Goal: Task Accomplishment & Management: Manage account settings

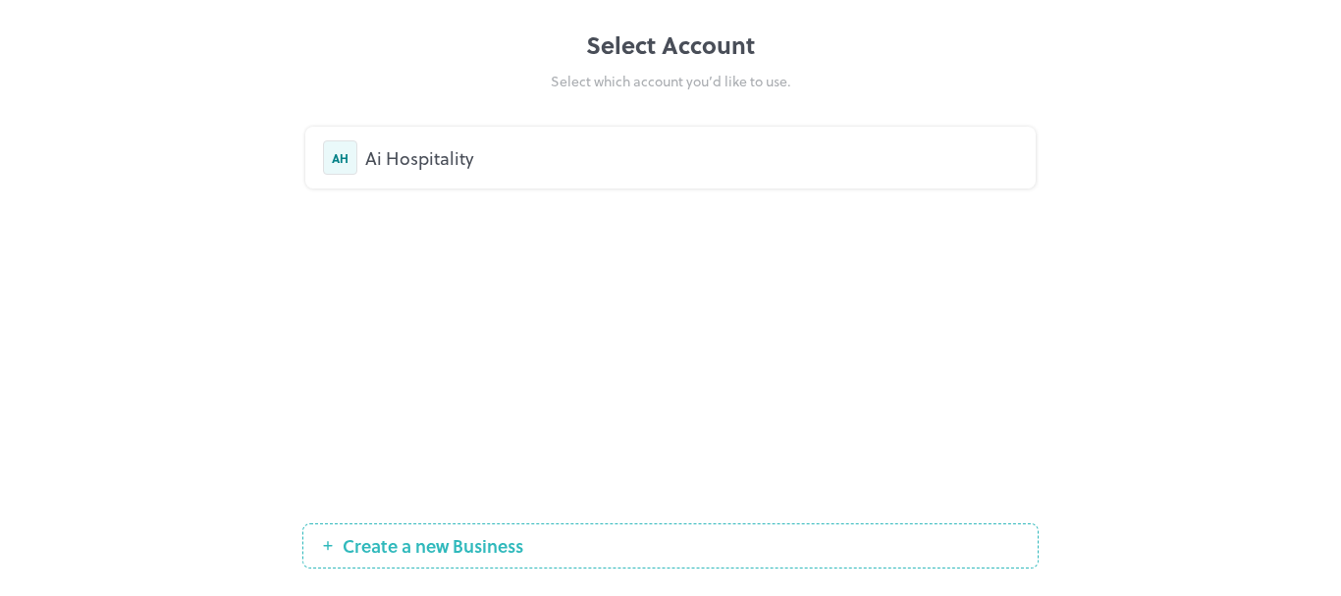
click at [709, 173] on div "AH Ai Hospitality" at bounding box center [670, 157] width 695 height 34
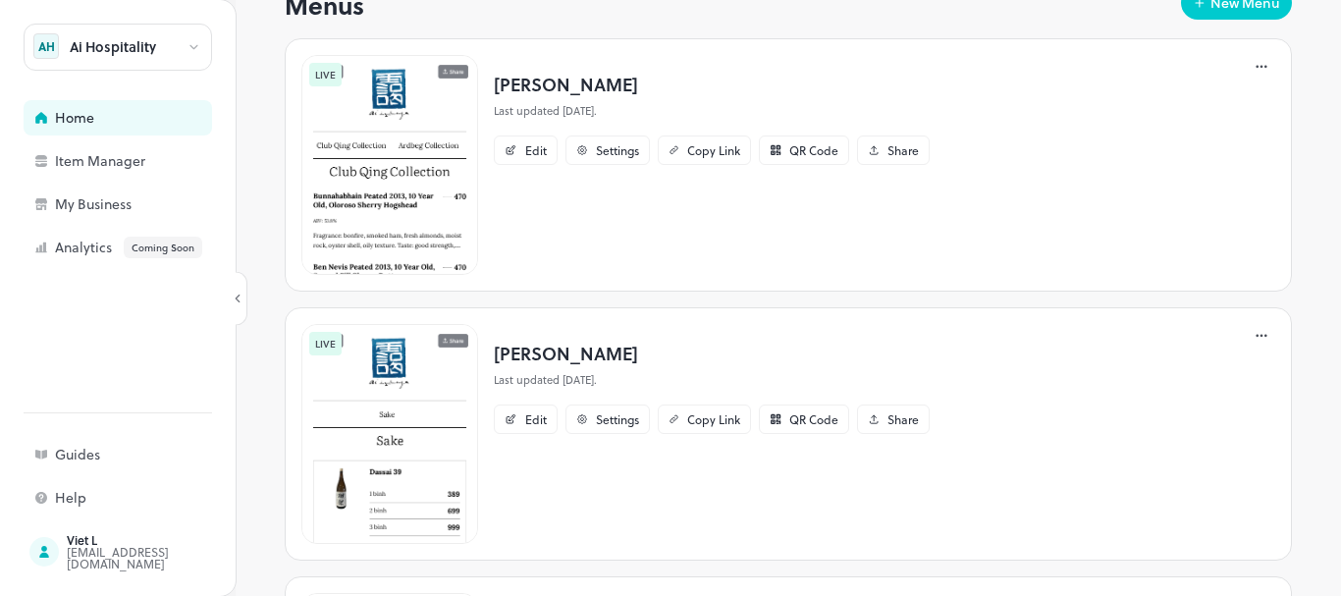
scroll to position [680, 0]
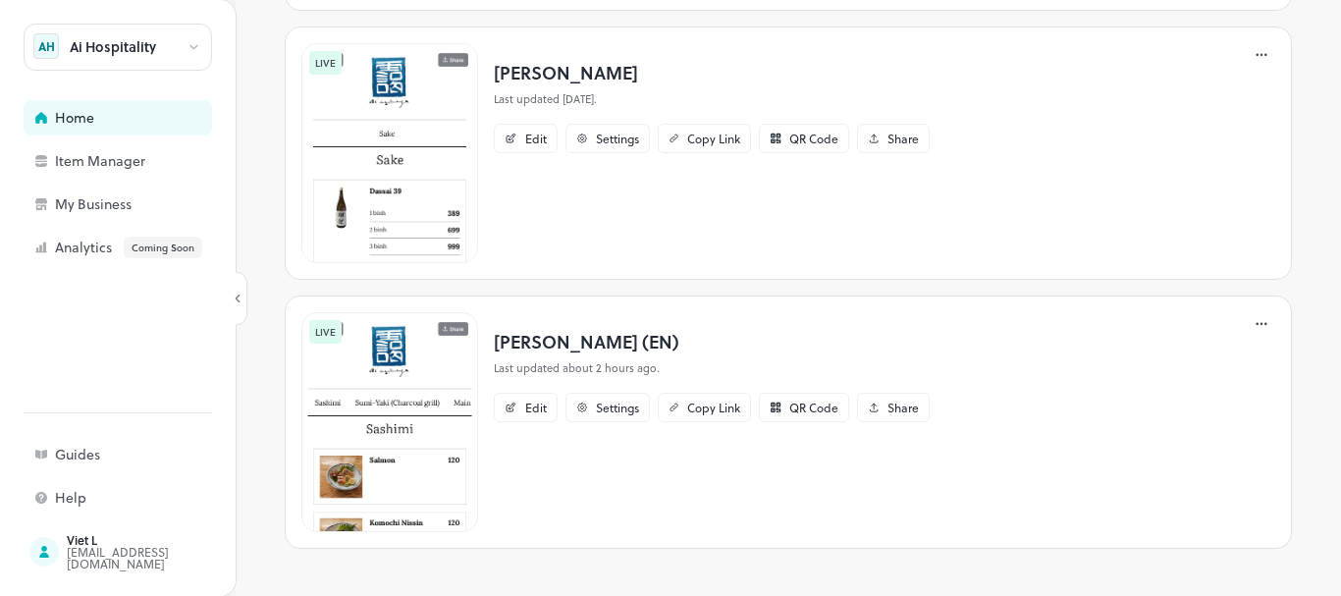
click at [601, 340] on p "[PERSON_NAME] (EN)" at bounding box center [712, 341] width 436 height 26
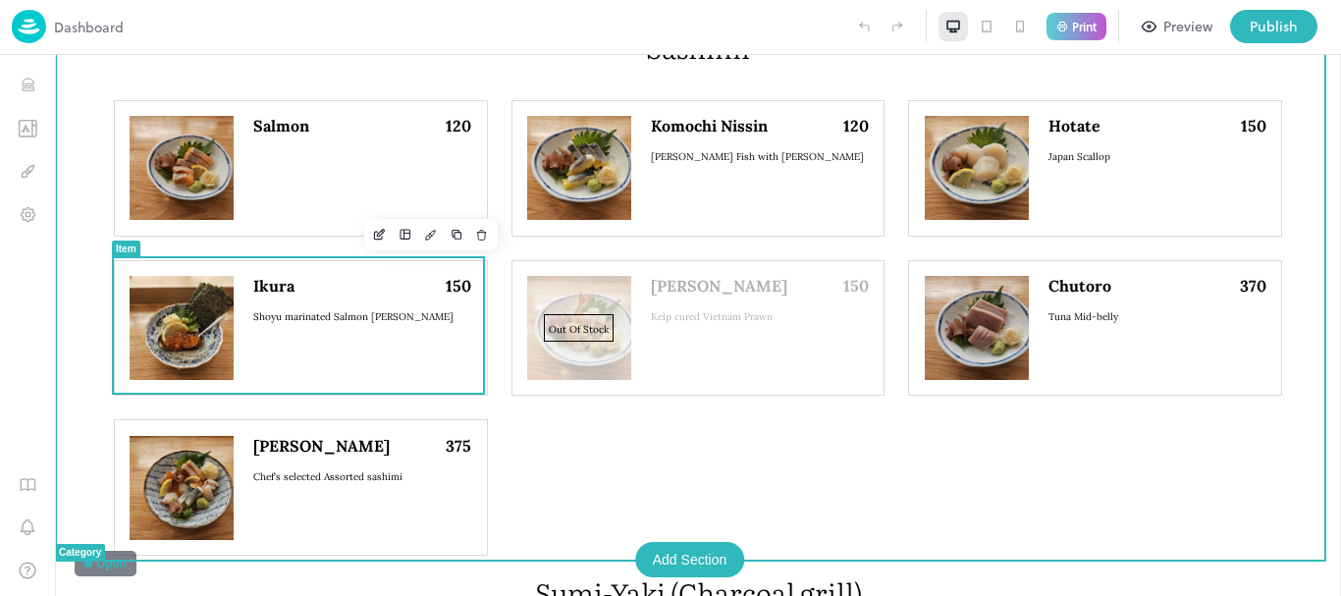
scroll to position [387, 0]
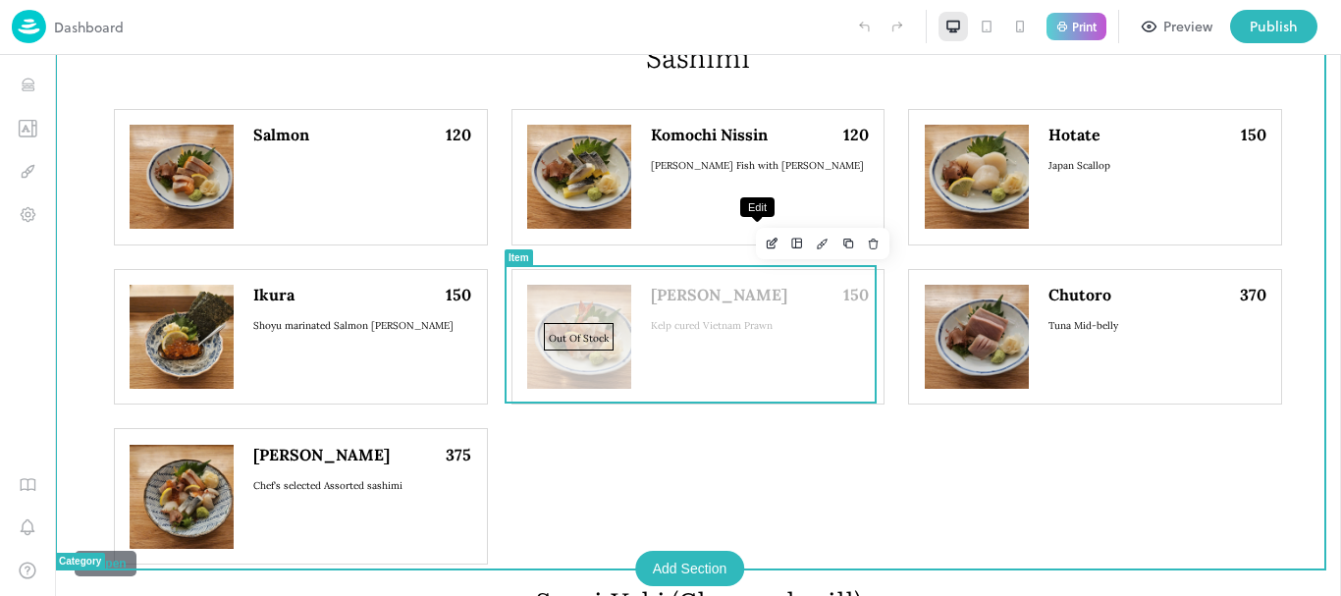
click at [759, 254] on button "Edit" at bounding box center [772, 244] width 26 height 26
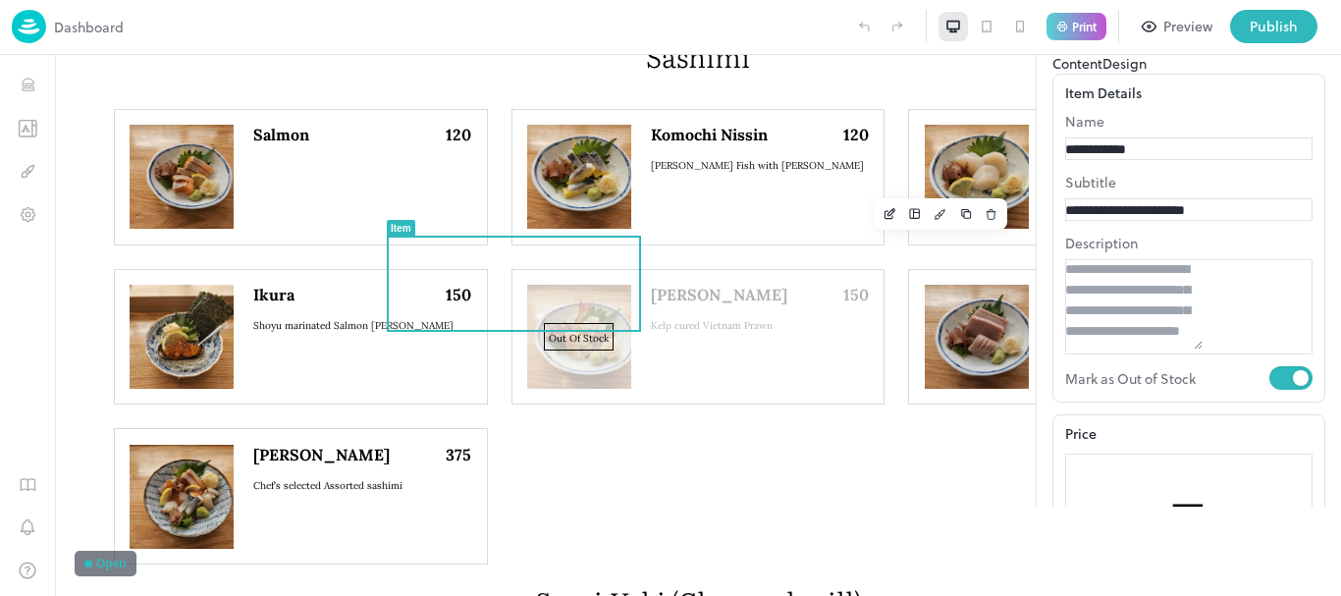
scroll to position [98, 0]
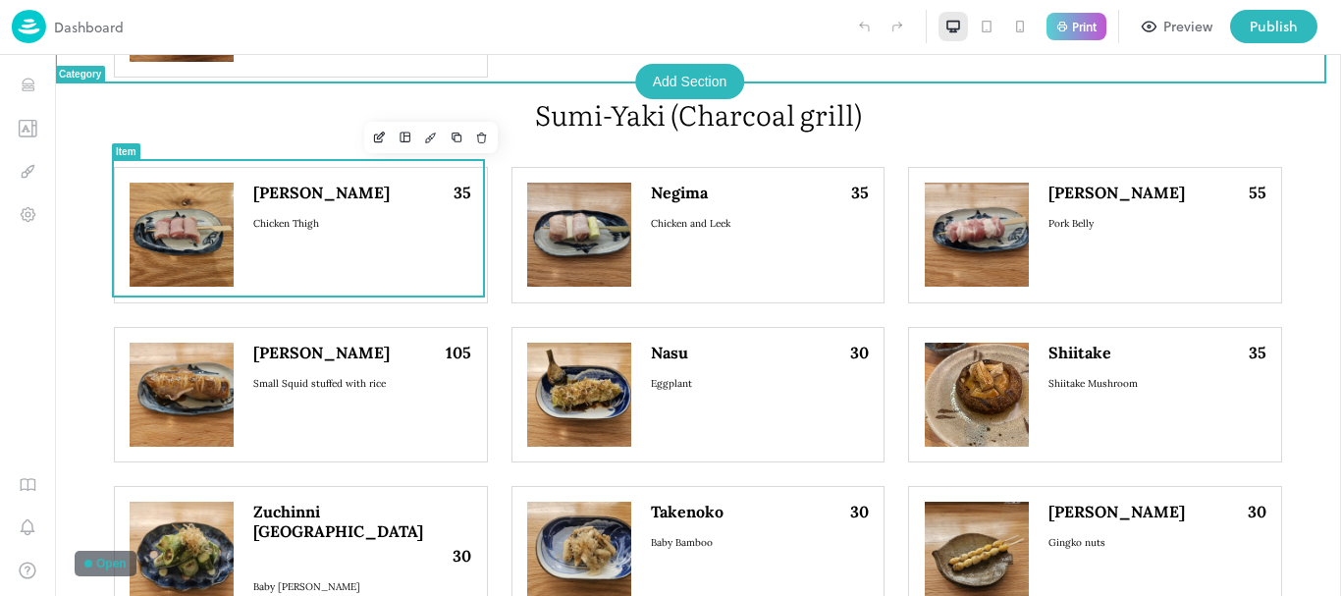
scroll to position [877, 0]
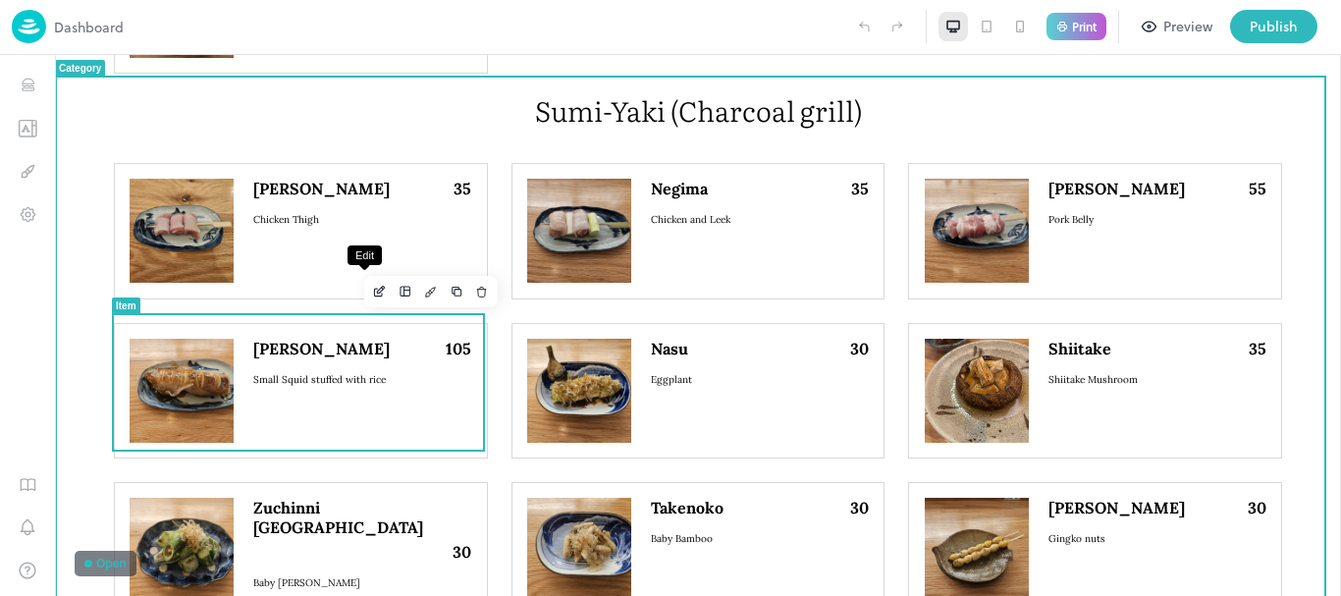
click at [375, 294] on icon "Edit" at bounding box center [379, 293] width 8 height 8
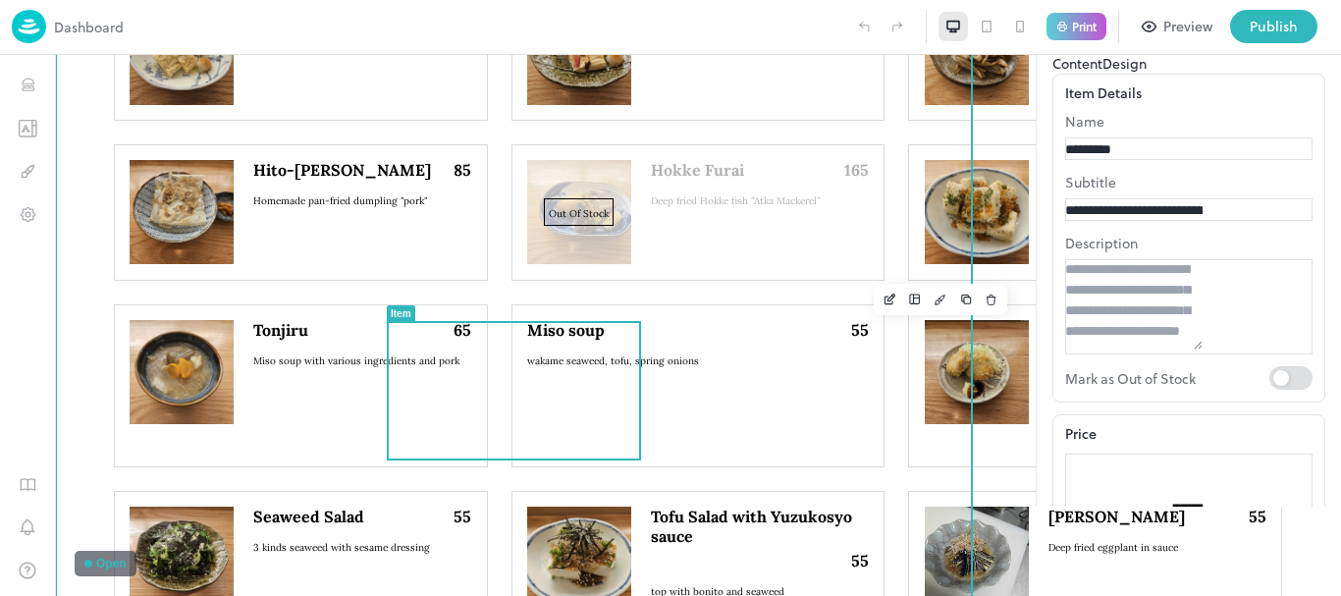
scroll to position [2180, 0]
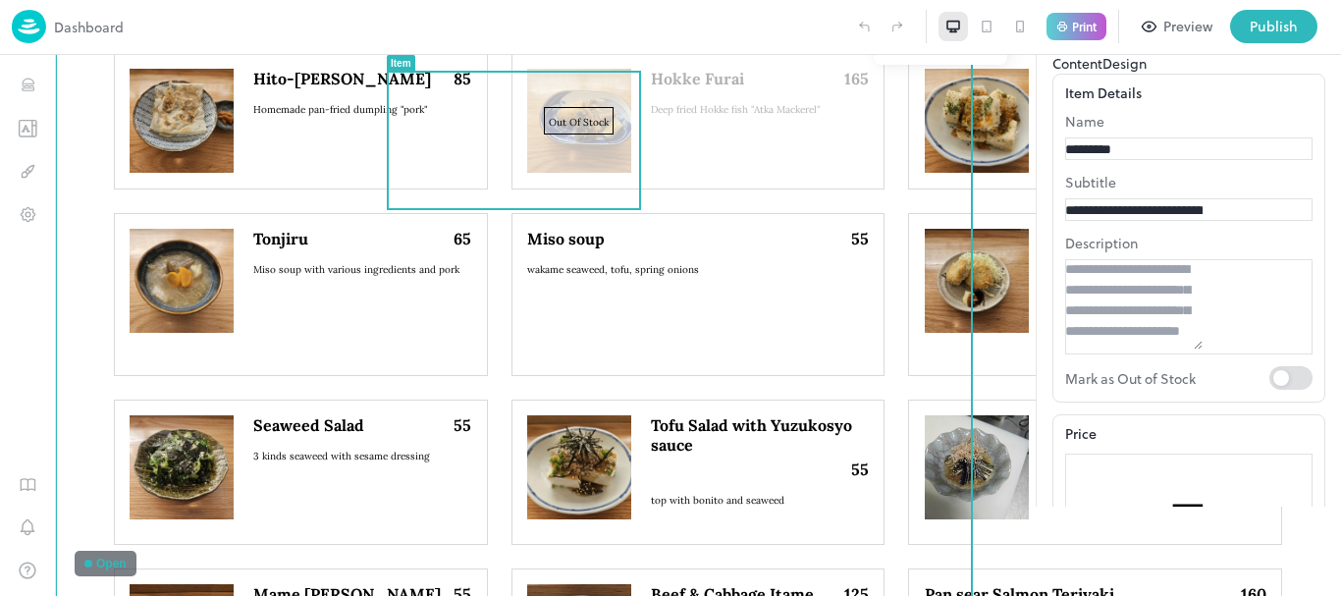
click at [527, 415] on img at bounding box center [579, 467] width 104 height 104
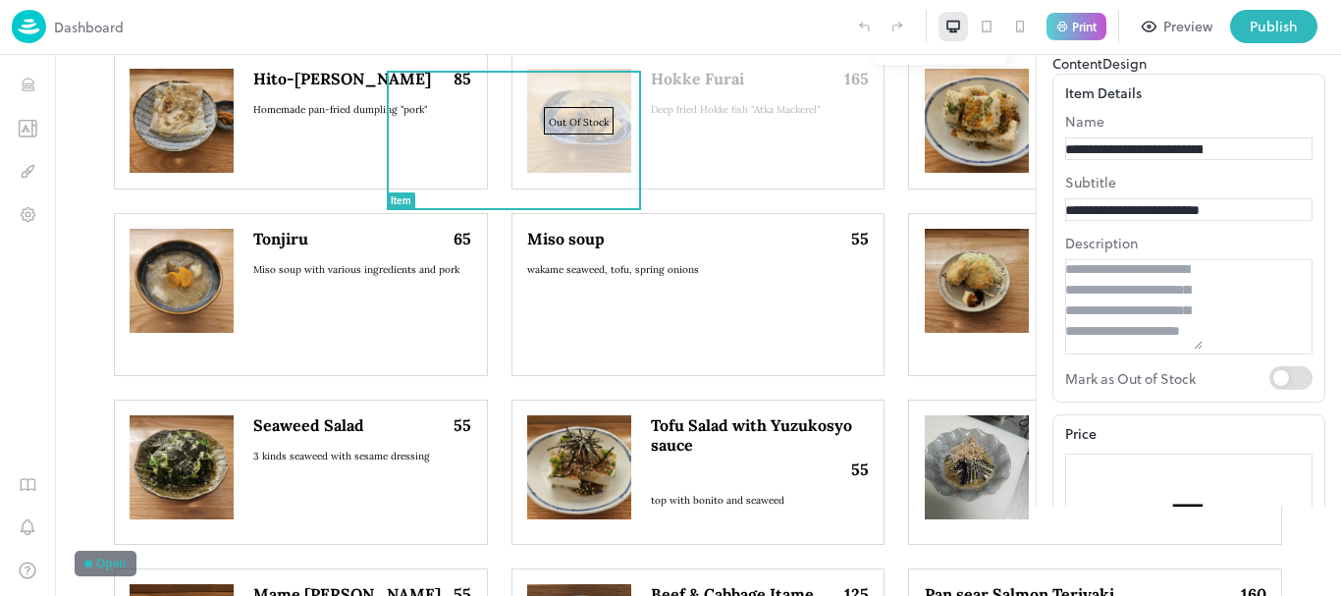
scroll to position [436, 0]
click at [1312, 39] on icon at bounding box center [1312, 34] width 9 height 9
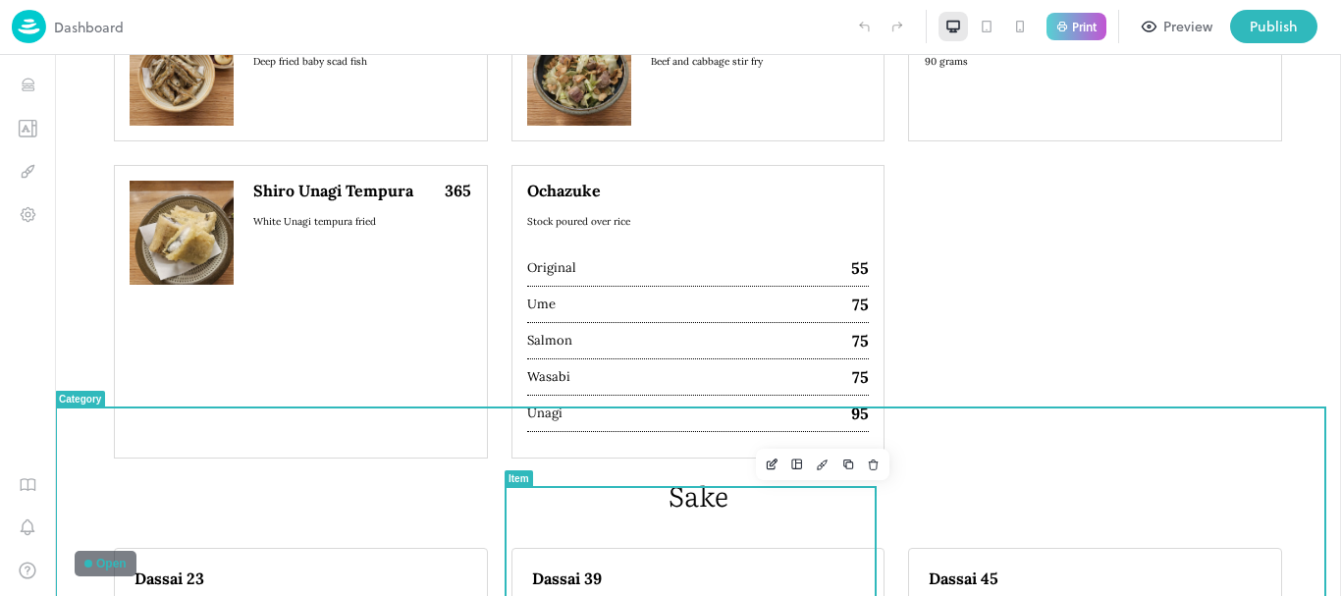
scroll to position [3135, 0]
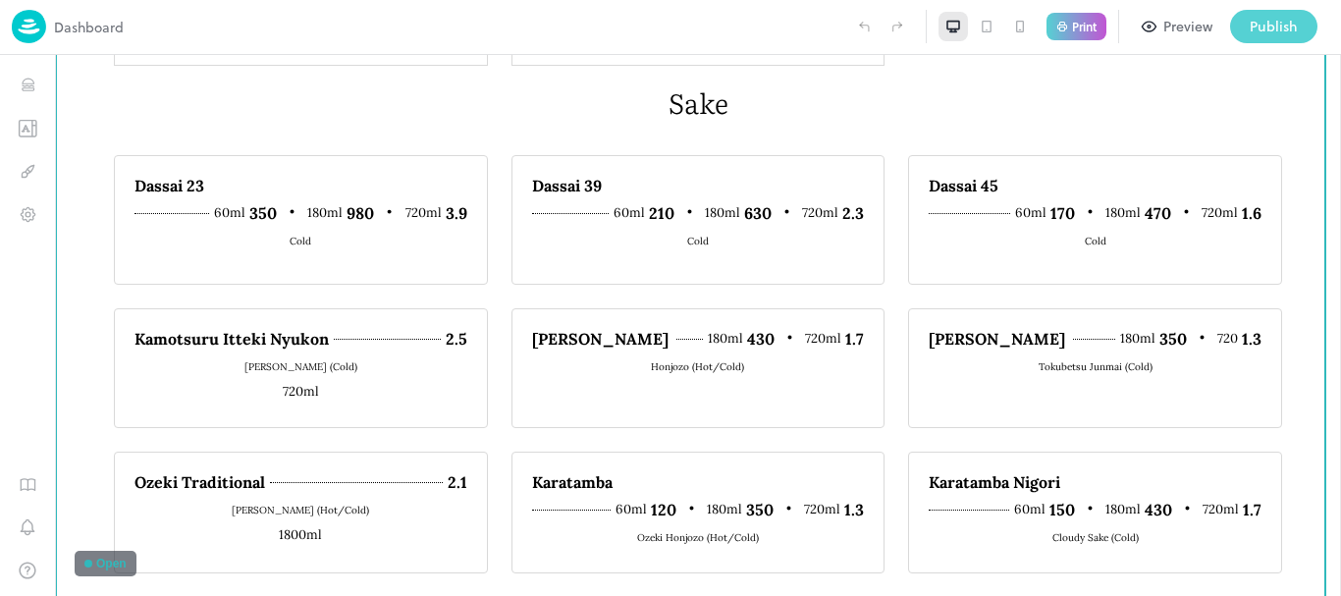
click at [1273, 31] on div "Publish" at bounding box center [1273, 27] width 48 height 22
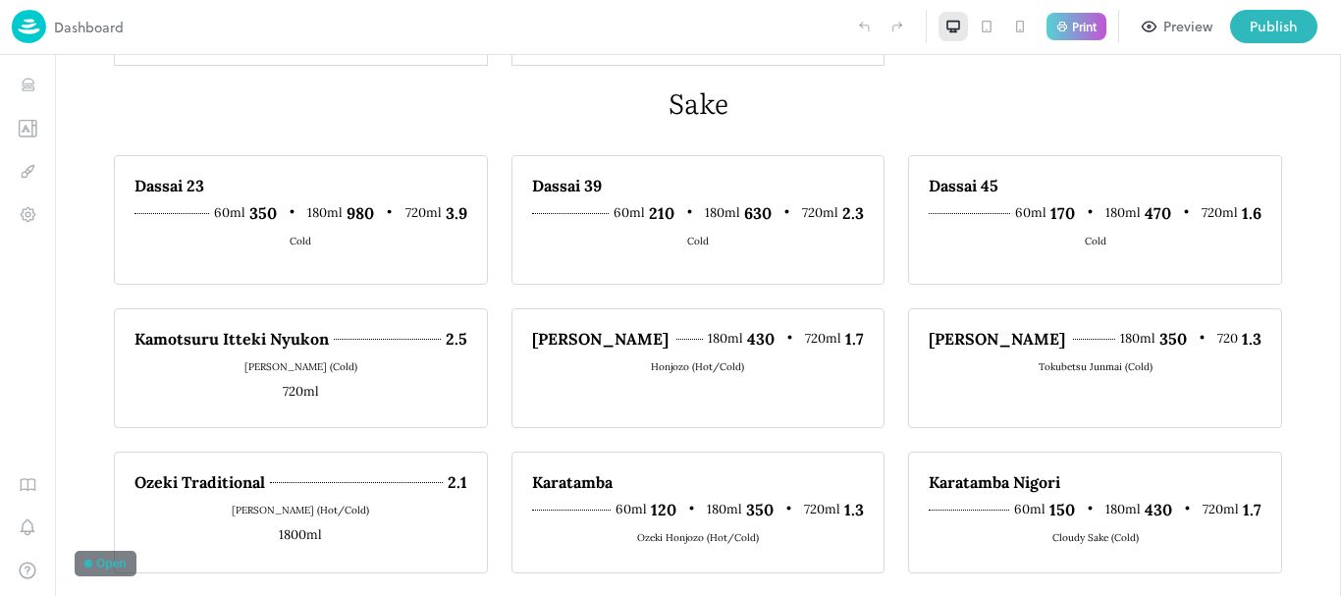
scroll to position [110, 0]
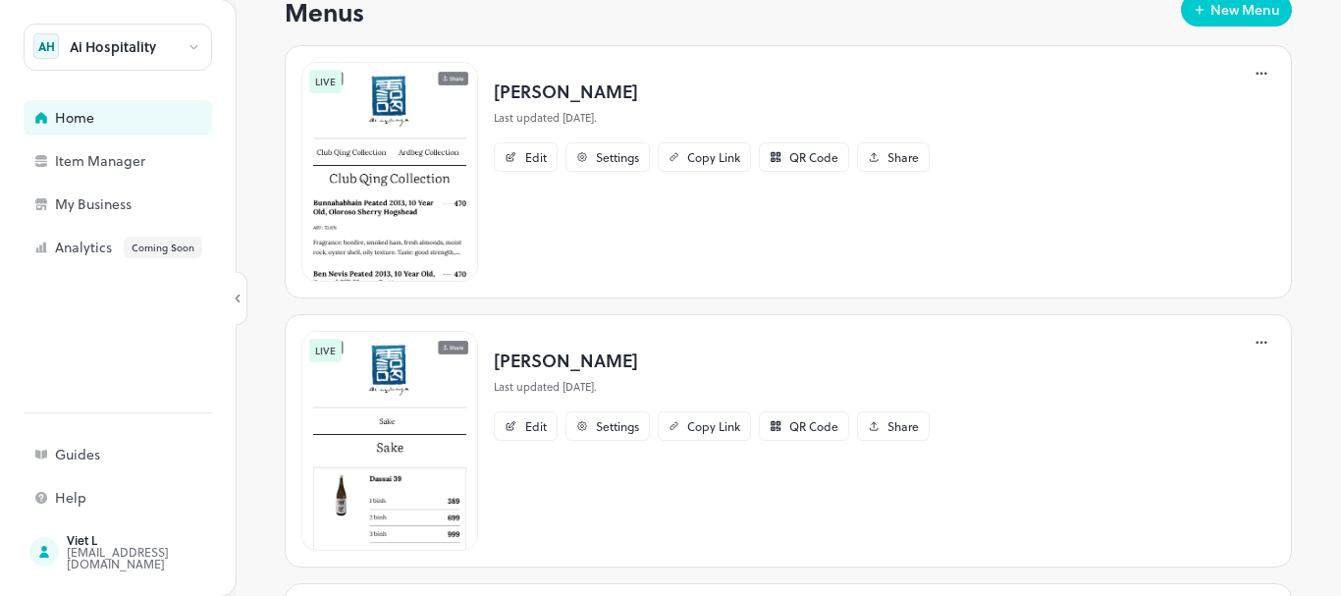
scroll to position [680, 0]
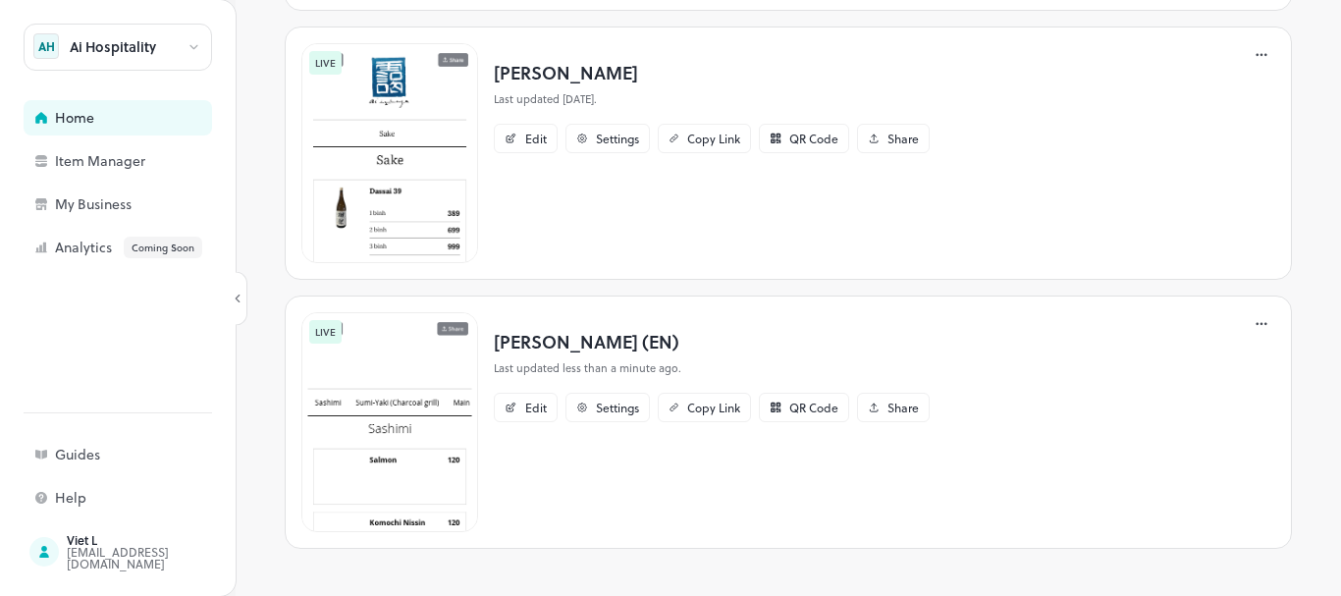
click at [553, 340] on p "[PERSON_NAME] (EN)" at bounding box center [712, 341] width 436 height 26
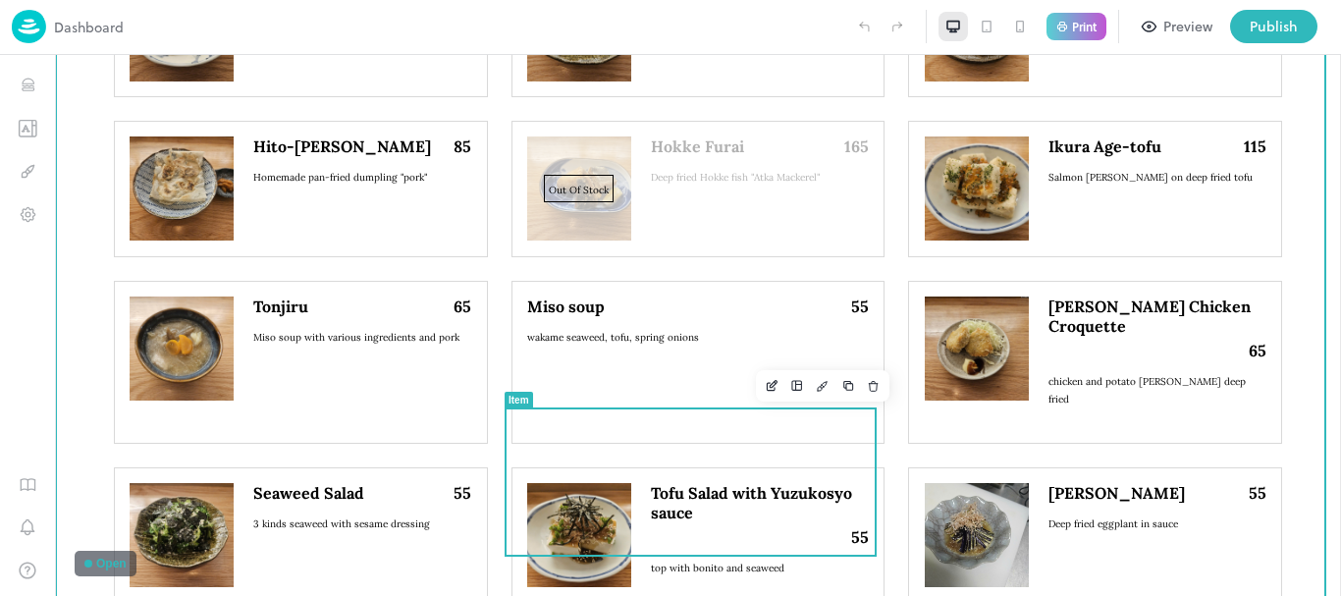
scroll to position [2159, 0]
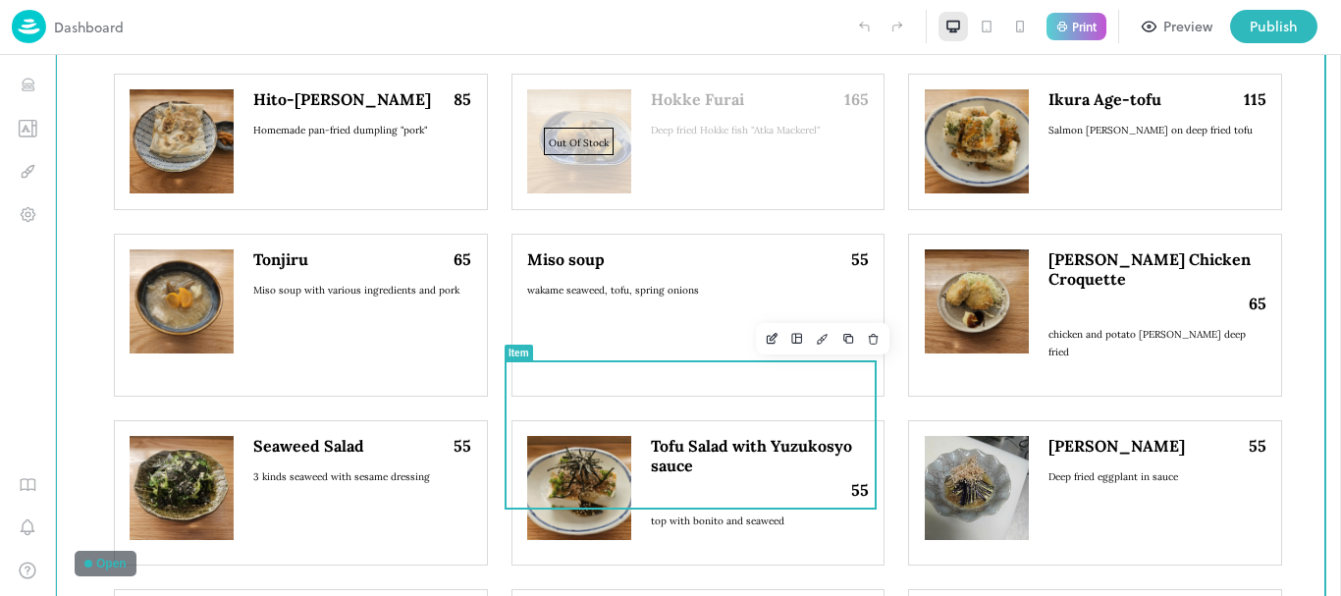
click at [572, 436] on img at bounding box center [579, 488] width 104 height 104
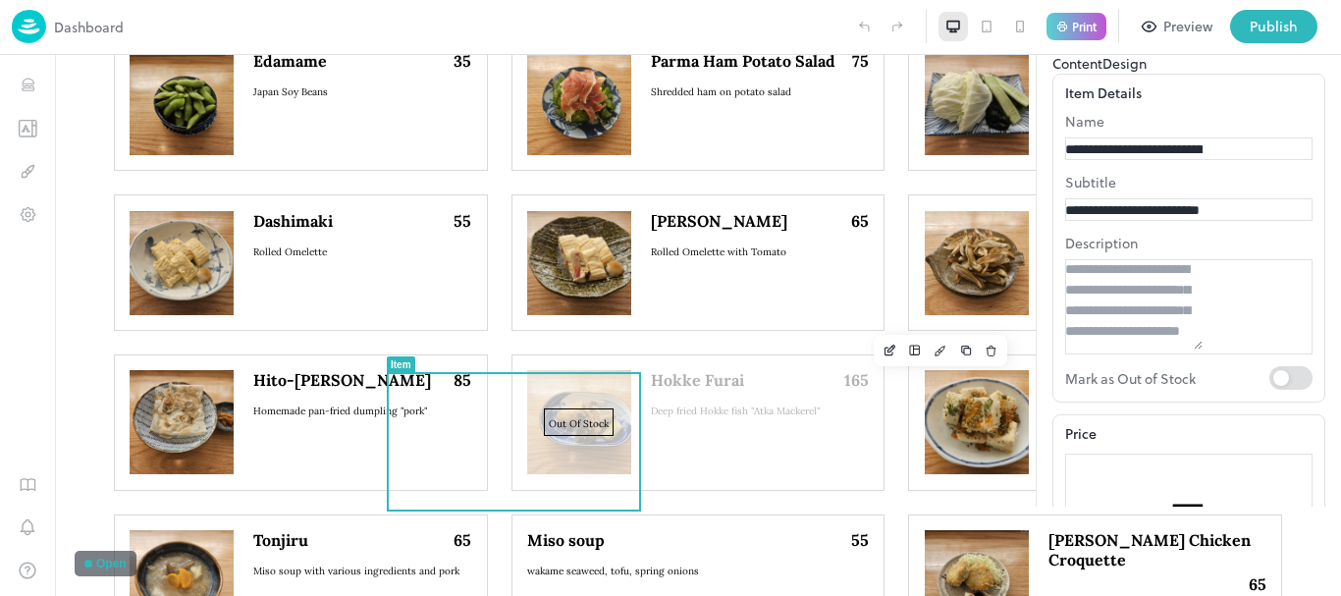
click at [1312, 47] on icon at bounding box center [1313, 36] width 24 height 24
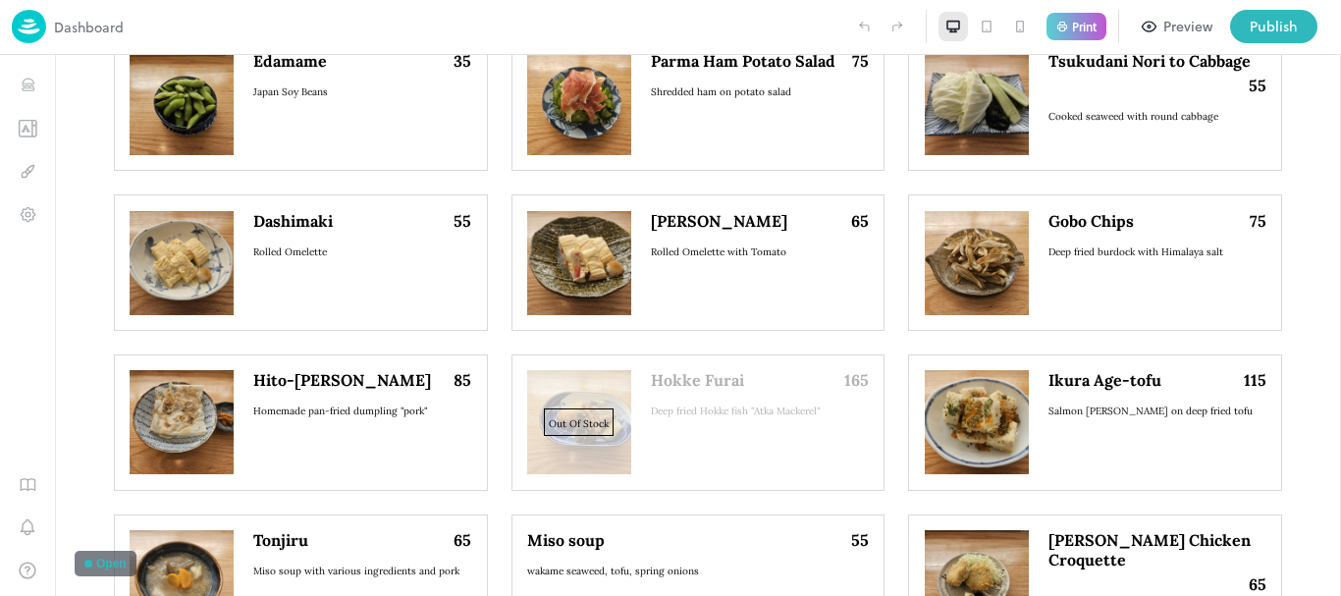
scroll to position [2159, 0]
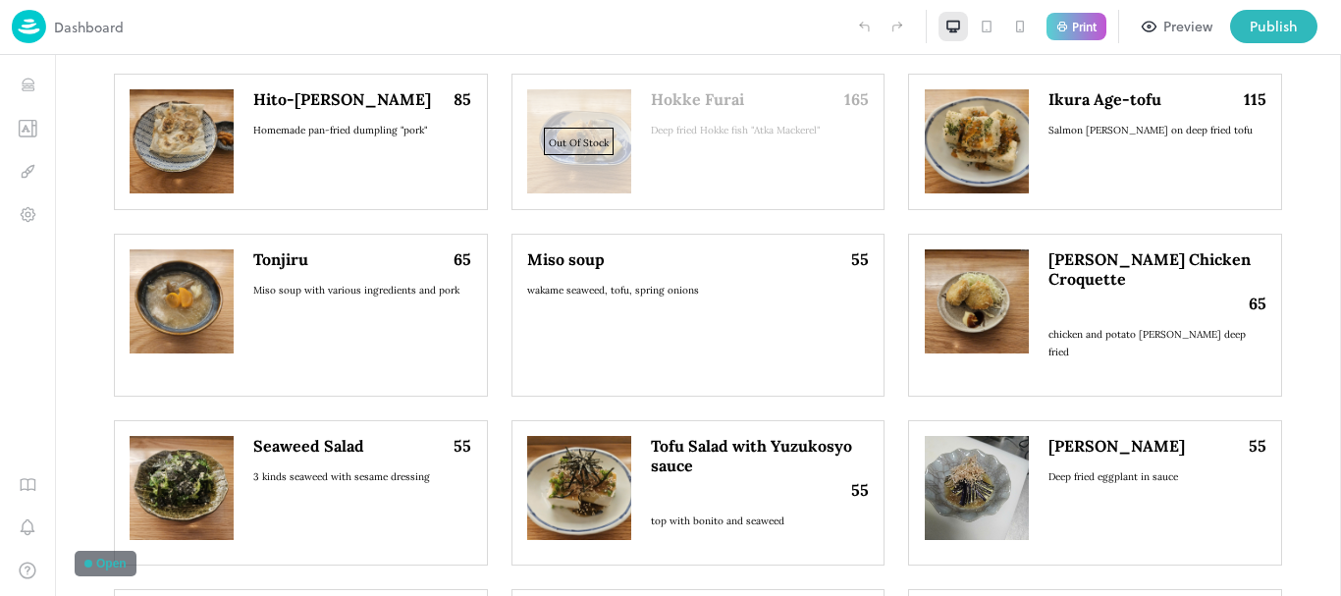
click at [11, 27] on div "Dashboard Print Preview Publish" at bounding box center [670, 27] width 1341 height 55
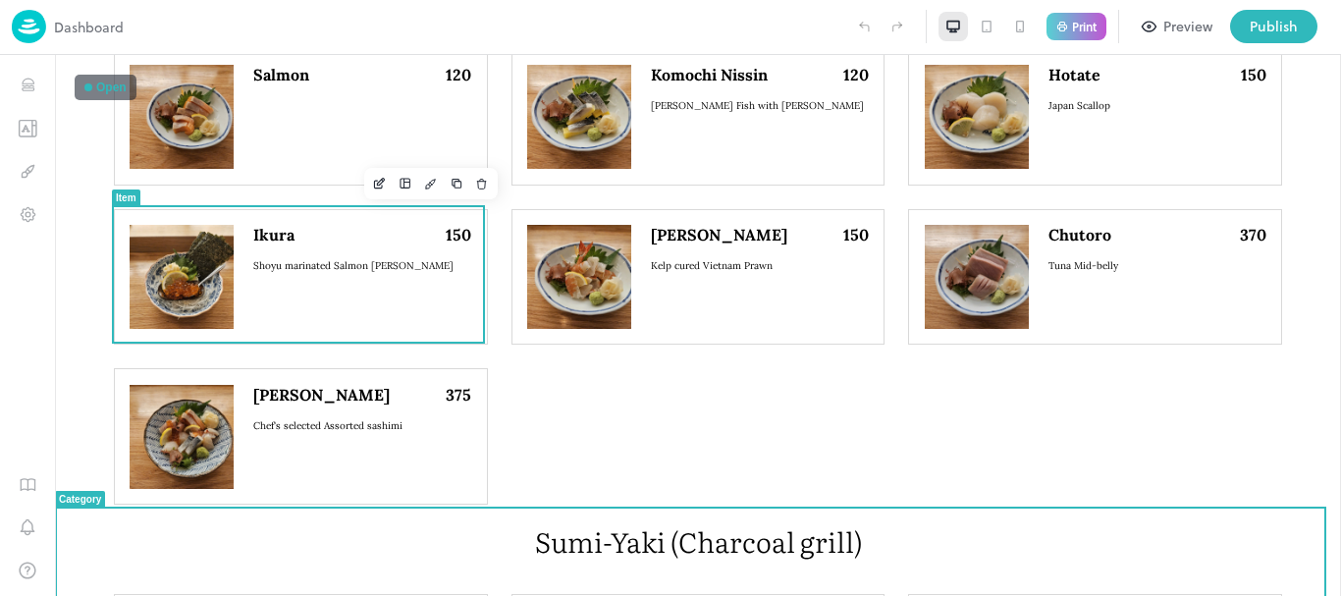
scroll to position [294, 0]
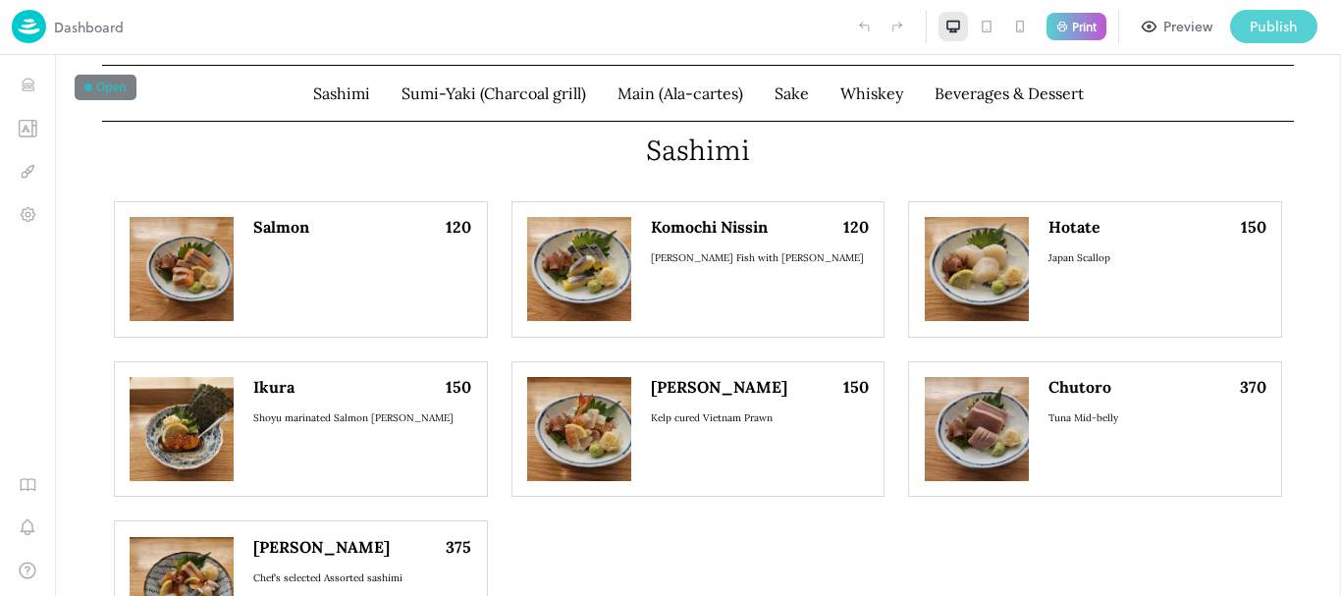
click at [1277, 29] on div "Publish" at bounding box center [1273, 27] width 48 height 22
